Goal: Communication & Community: Answer question/provide support

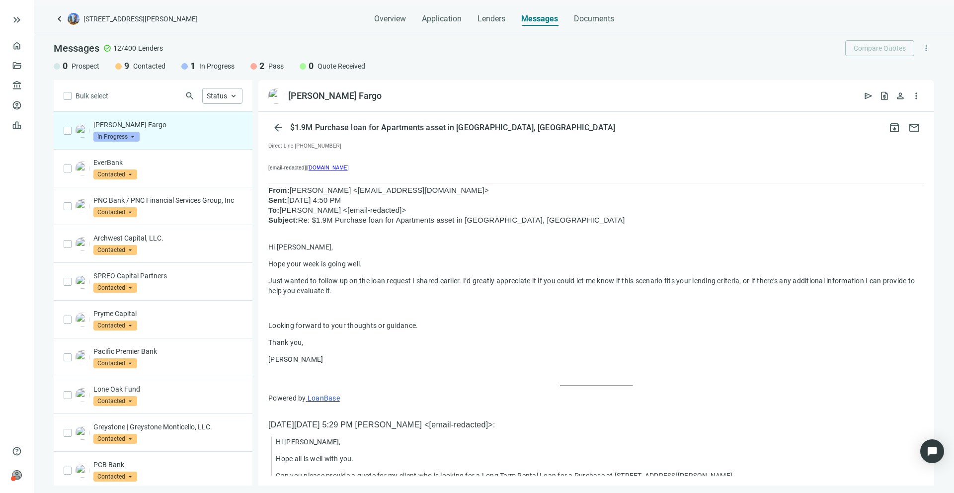
scroll to position [241, 0]
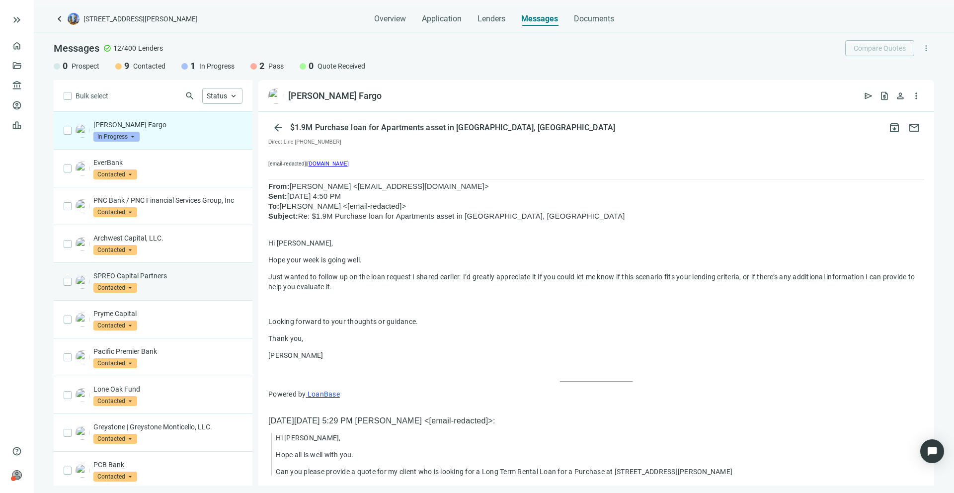
click at [200, 293] on div "SPREO Capital Partners Contacted arrow_drop_down" at bounding box center [167, 282] width 149 height 22
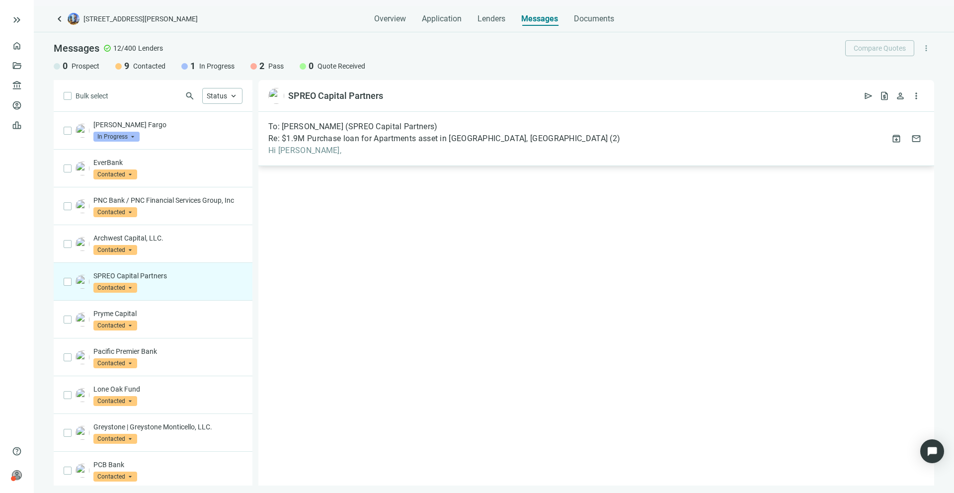
click at [378, 149] on span "Hi [PERSON_NAME]," at bounding box center [444, 151] width 352 height 10
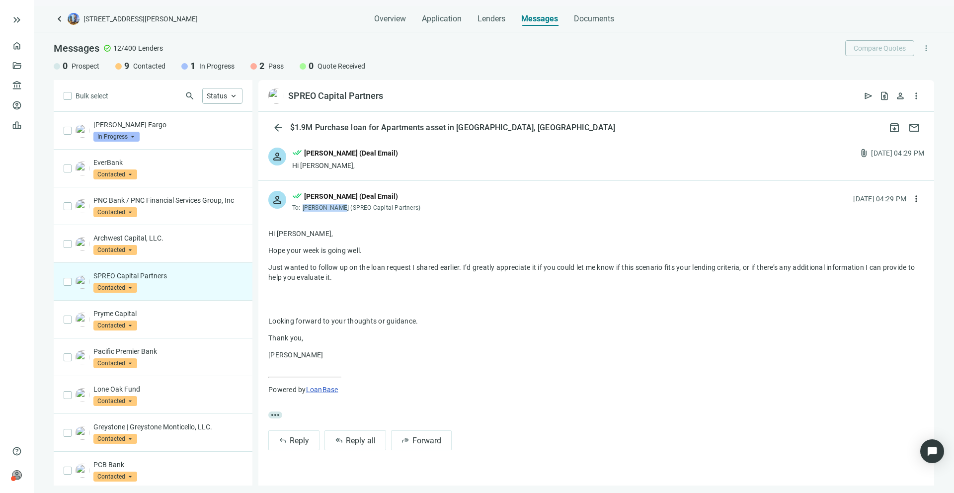
drag, startPoint x: 303, startPoint y: 208, endPoint x: 339, endPoint y: 208, distance: 35.8
click at [339, 208] on span "[PERSON_NAME] (SPREO Capital Partners)" at bounding box center [362, 207] width 118 height 7
copy span "[PERSON_NAME]"
click at [157, 319] on p "Pryme Capital" at bounding box center [167, 314] width 149 height 10
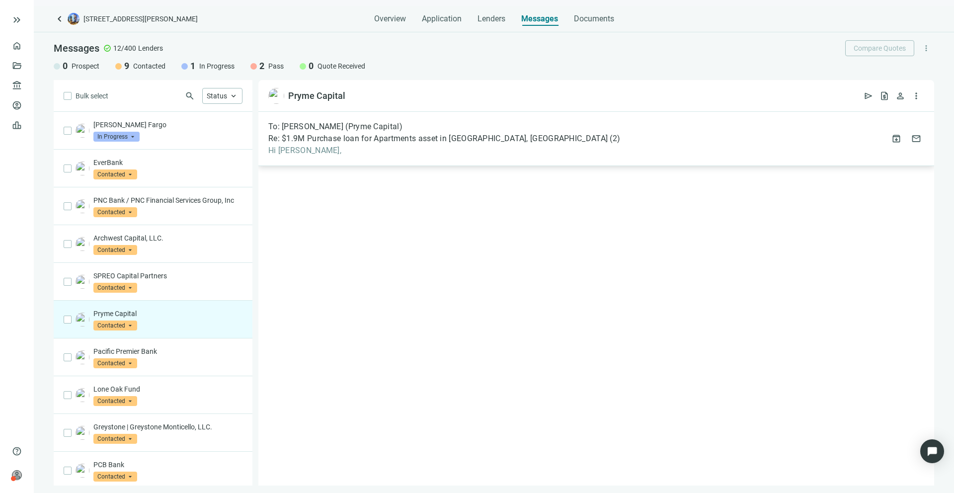
click at [320, 143] on span "Re: $1.9M Purchase loan for Apartments asset in [GEOGRAPHIC_DATA], [GEOGRAPHIC_…" at bounding box center [437, 139] width 339 height 10
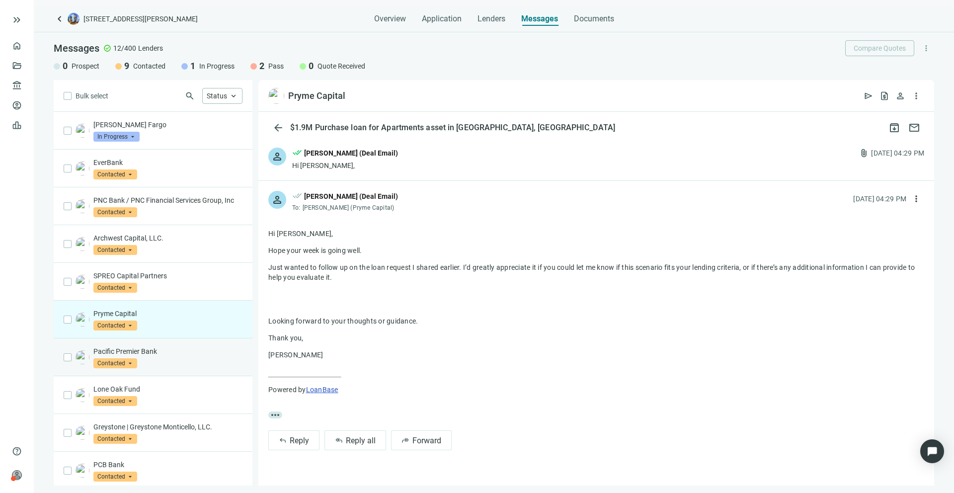
click at [150, 368] on div "Pacific Premier Bank Contacted arrow_drop_down" at bounding box center [167, 357] width 149 height 22
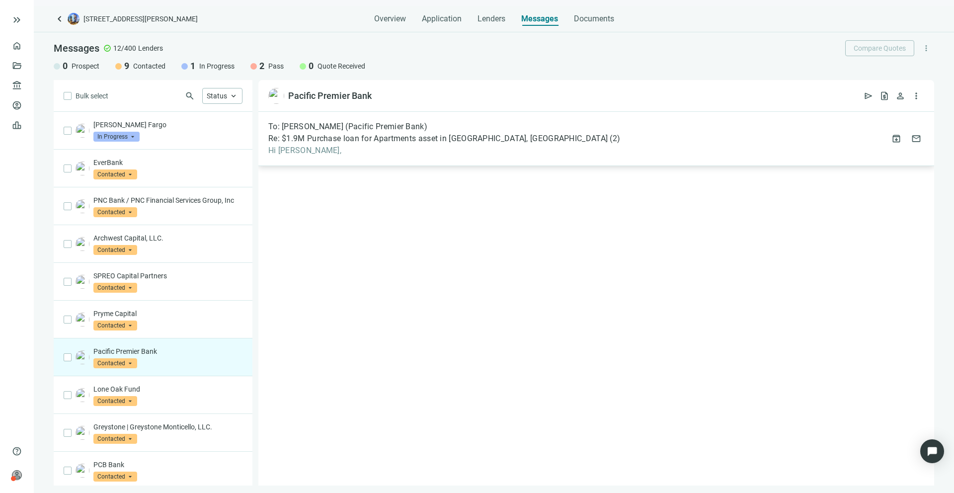
click at [322, 147] on span "Hi [PERSON_NAME]," at bounding box center [444, 151] width 352 height 10
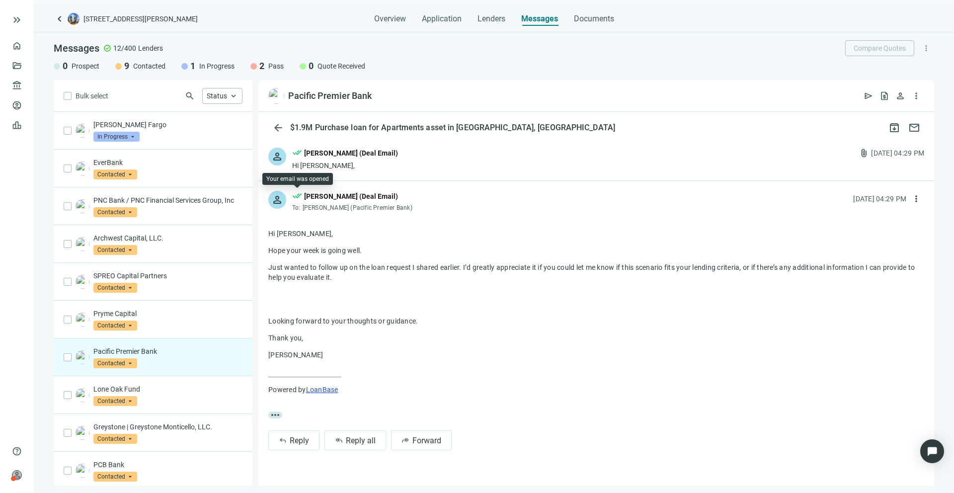
click at [297, 194] on span "done_all" at bounding box center [297, 197] width 10 height 13
click at [168, 126] on p "[PERSON_NAME] Fargo" at bounding box center [167, 125] width 149 height 10
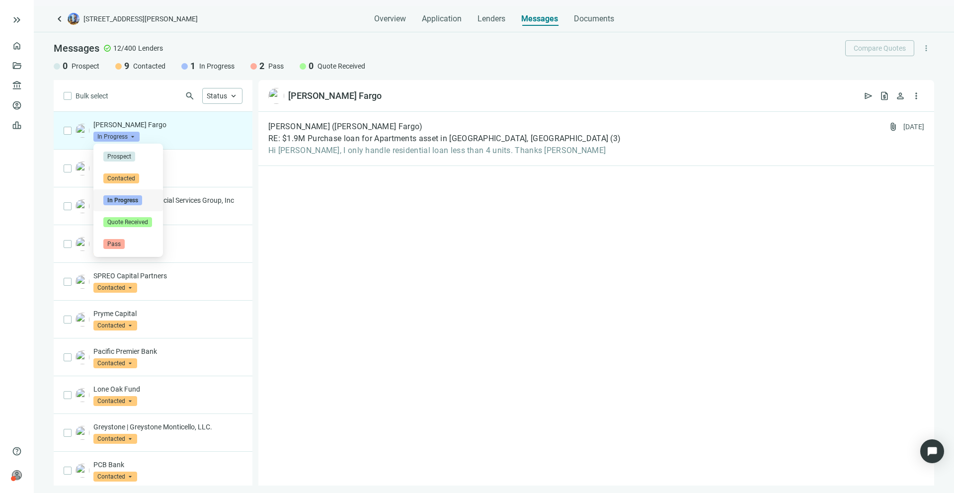
click at [134, 139] on span "In Progress" at bounding box center [116, 137] width 46 height 10
click at [129, 250] on div "Pass" at bounding box center [128, 244] width 70 height 22
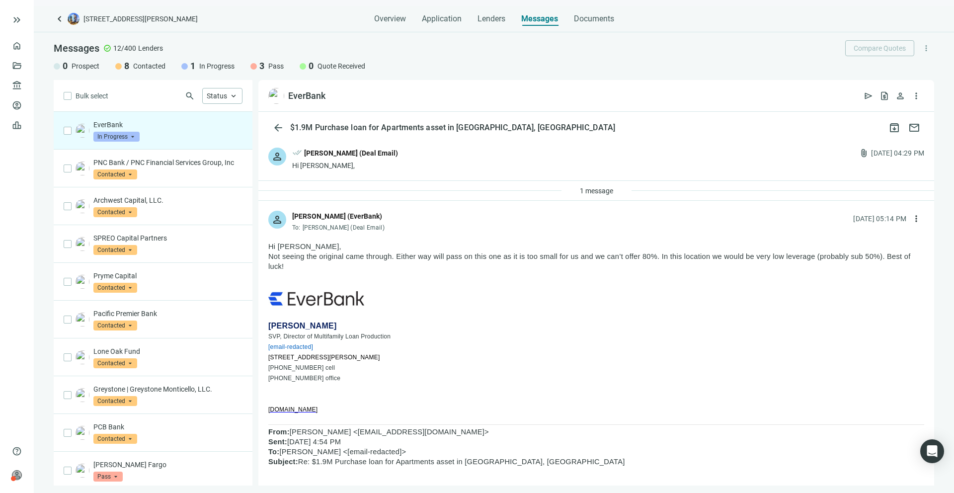
click at [329, 297] on img at bounding box center [316, 299] width 96 height 17
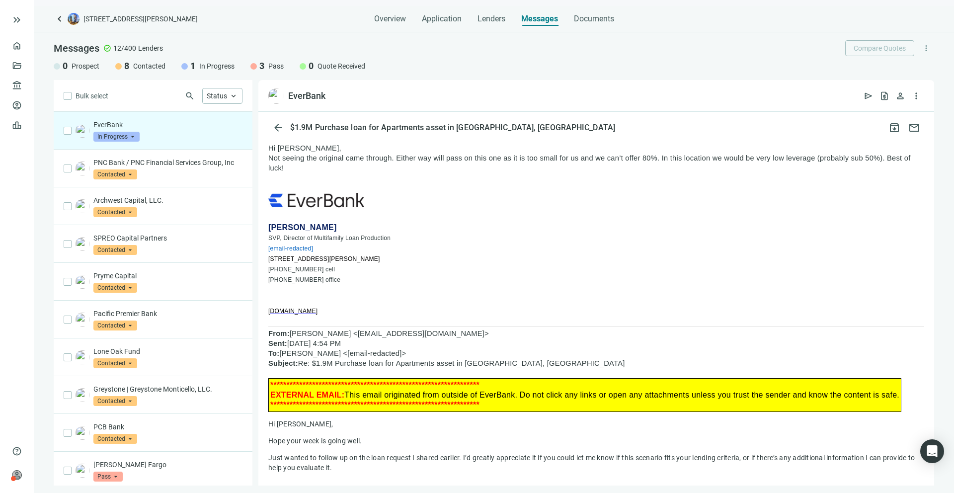
scroll to position [101, 0]
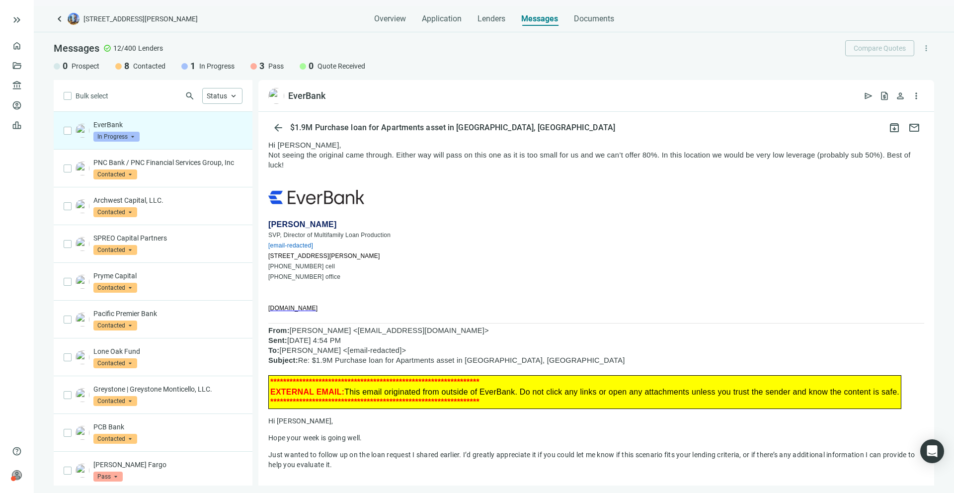
click at [277, 307] on span "everbank.com" at bounding box center [292, 308] width 49 height 7
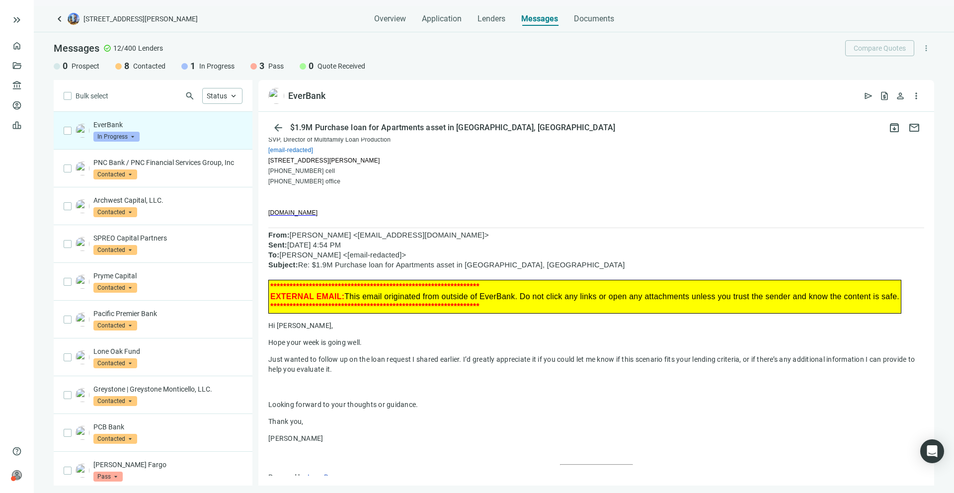
scroll to position [161, 0]
